Goal: Transaction & Acquisition: Purchase product/service

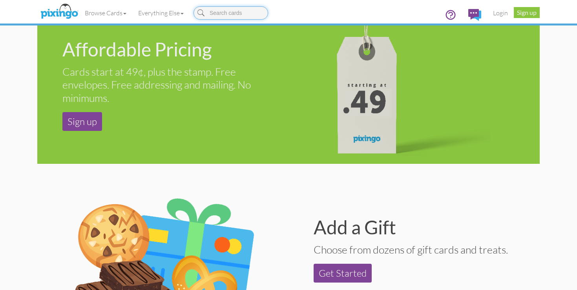
scroll to position [694, 0]
click at [28, 142] on home "Toggle navigation Visit Pixingo Mobile Browse Cards Business Accounting Automot…" at bounding box center [288, 174] width 577 height 1737
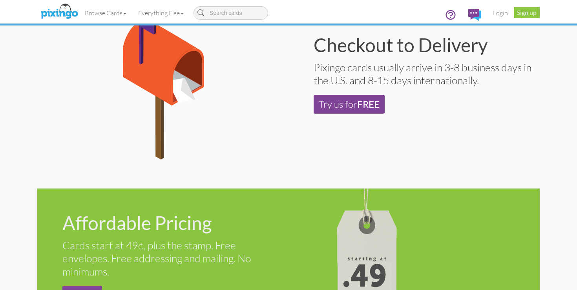
scroll to position [0, 0]
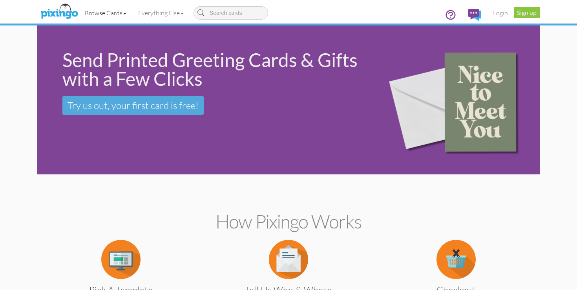
click at [125, 11] on link "Browse Cards" at bounding box center [105, 13] width 53 height 20
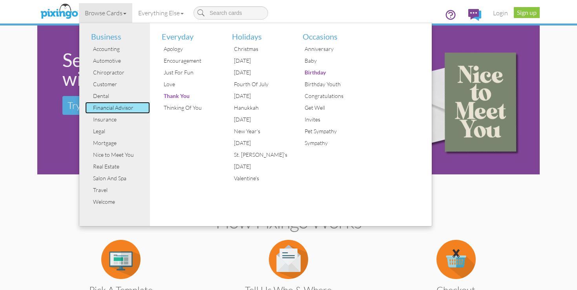
click at [115, 112] on div "Financial Advisor" at bounding box center [120, 108] width 59 height 12
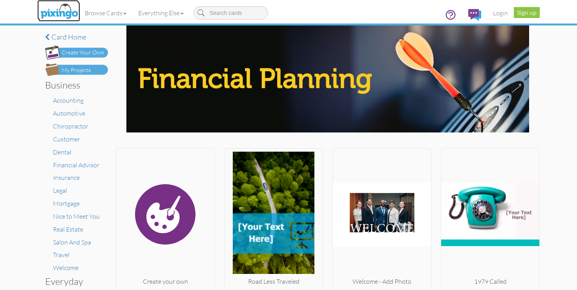
click at [66, 7] on img at bounding box center [59, 12] width 42 height 20
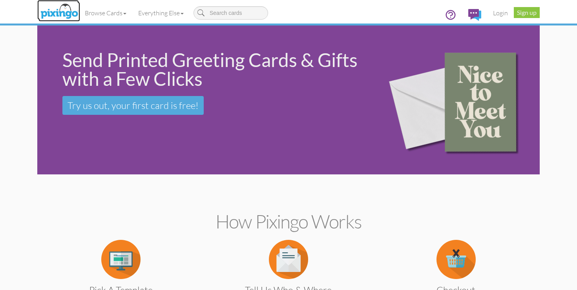
click at [64, 12] on img at bounding box center [59, 12] width 42 height 20
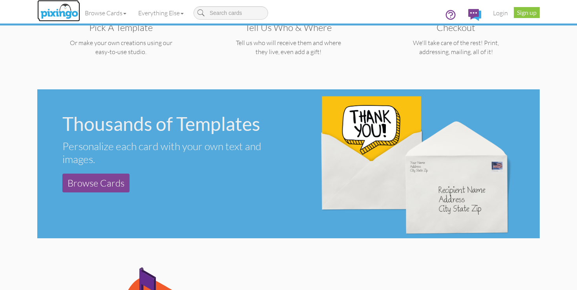
scroll to position [272, 0]
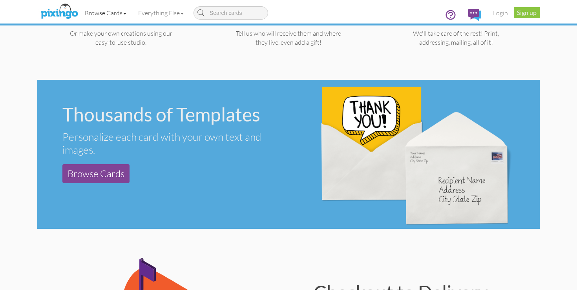
click at [109, 11] on link "Browse Cards" at bounding box center [105, 13] width 53 height 20
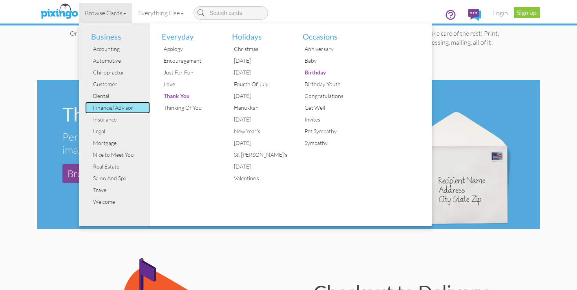
click at [115, 104] on div "Financial Advisor" at bounding box center [120, 108] width 59 height 12
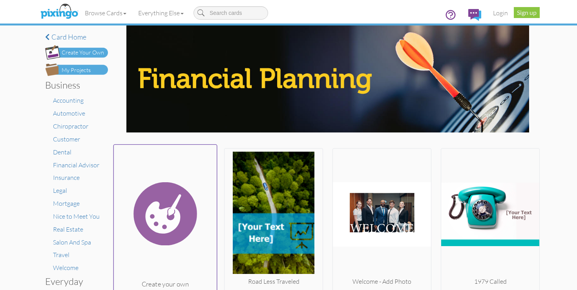
click at [187, 175] on img at bounding box center [165, 214] width 103 height 132
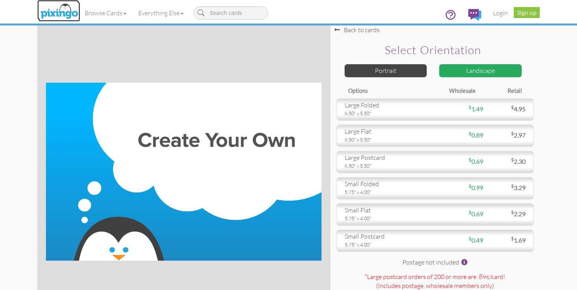
click at [66, 13] on img at bounding box center [59, 12] width 42 height 20
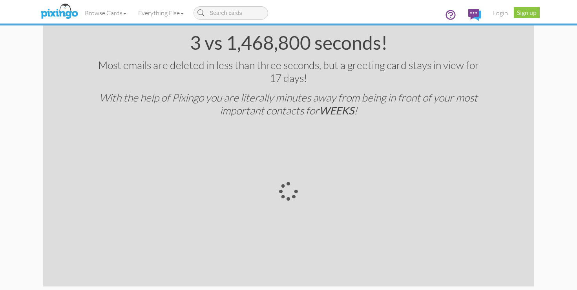
scroll to position [1390, 0]
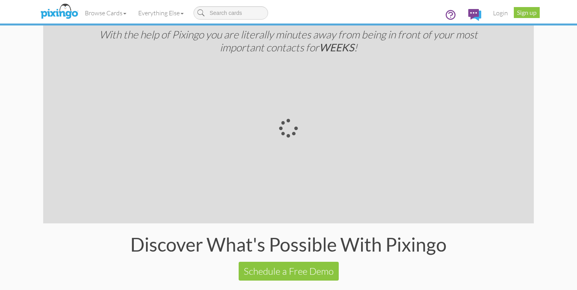
click at [285, 126] on div at bounding box center [288, 128] width 235 height 133
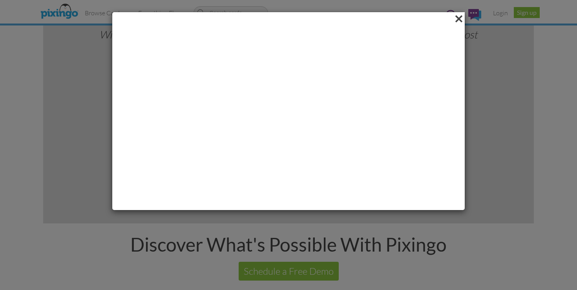
click at [461, 21] on span at bounding box center [458, 18] width 12 height 13
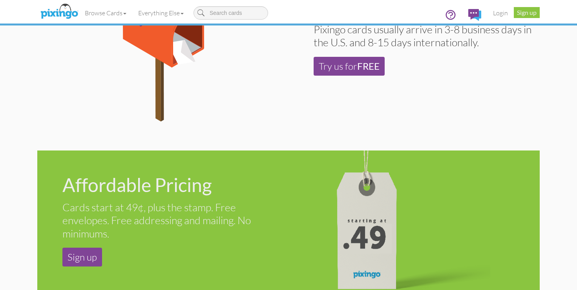
scroll to position [545, 0]
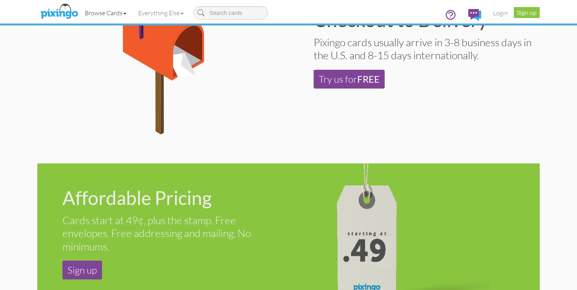
click at [126, 12] on link "Browse Cards" at bounding box center [105, 13] width 53 height 20
